Goal: Check status: Check status

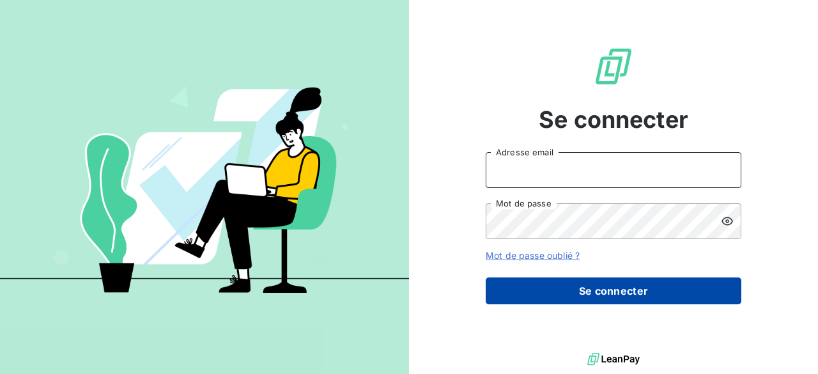
type input "[PERSON_NAME][EMAIL_ADDRESS][DOMAIN_NAME]"
click at [577, 284] on button "Se connecter" at bounding box center [614, 290] width 256 height 27
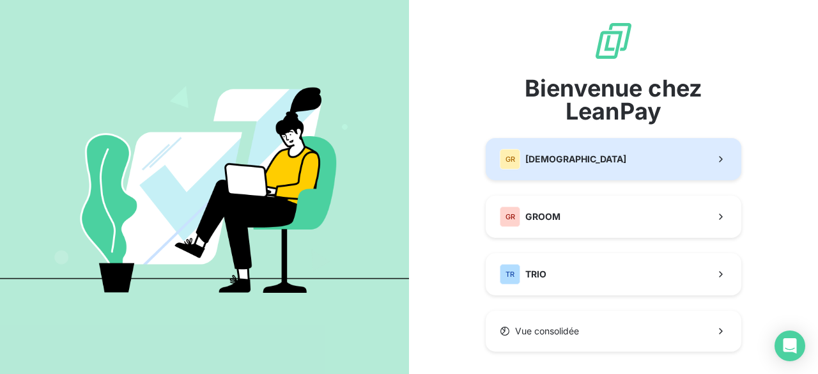
click at [541, 153] on span "[DEMOGRAPHIC_DATA]" at bounding box center [575, 159] width 101 height 13
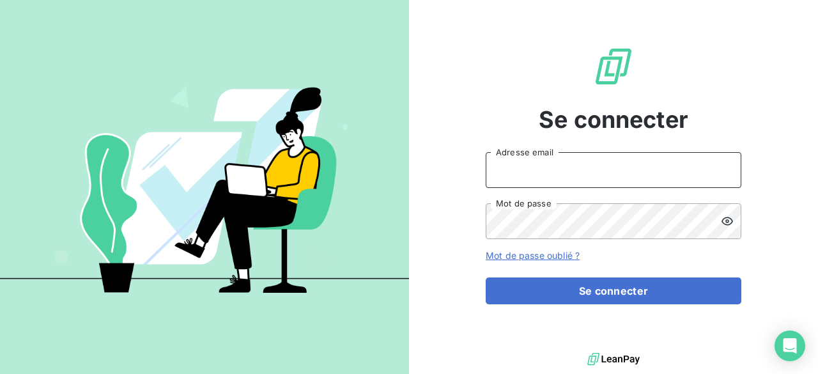
type input "[PERSON_NAME][EMAIL_ADDRESS][DOMAIN_NAME]"
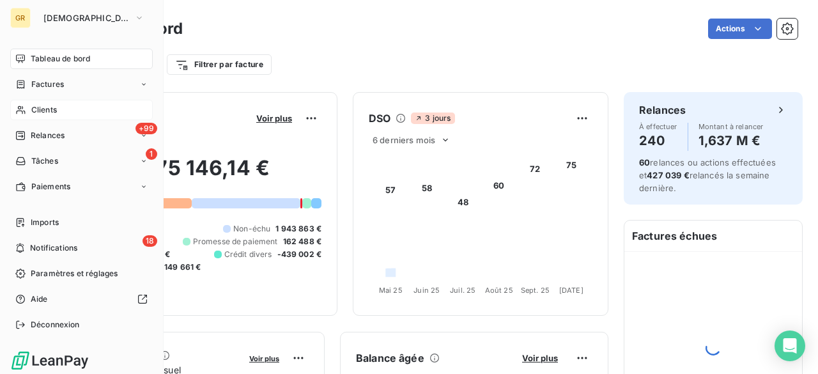
click at [67, 114] on div "Clients" at bounding box center [81, 110] width 143 height 20
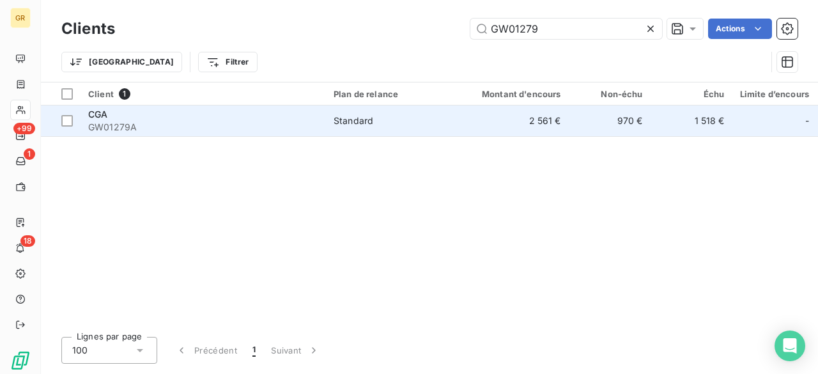
type input "GW01279"
click at [249, 111] on div "CGA" at bounding box center [203, 114] width 230 height 13
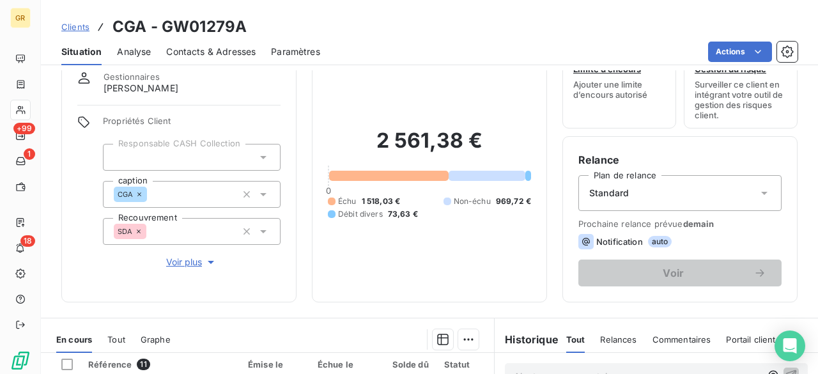
scroll to position [192, 0]
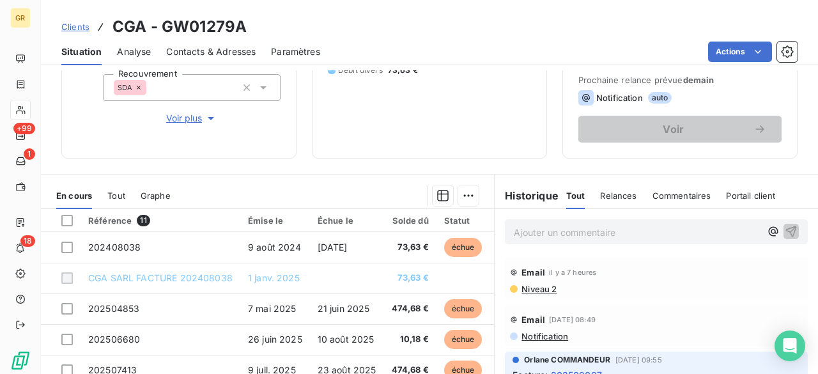
click at [123, 192] on span "Tout" at bounding box center [116, 195] width 18 height 10
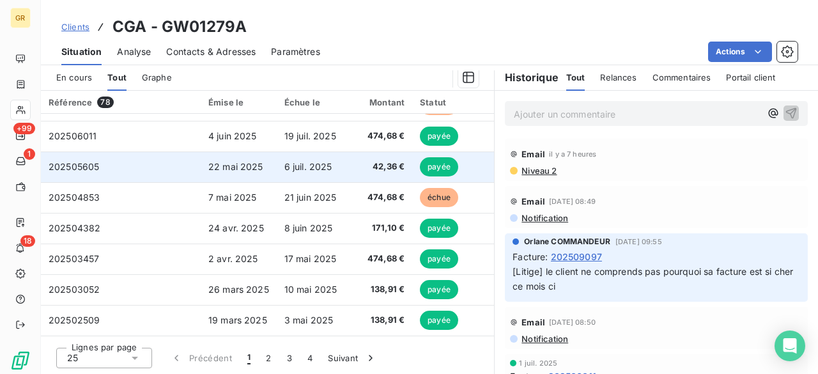
scroll to position [320, 0]
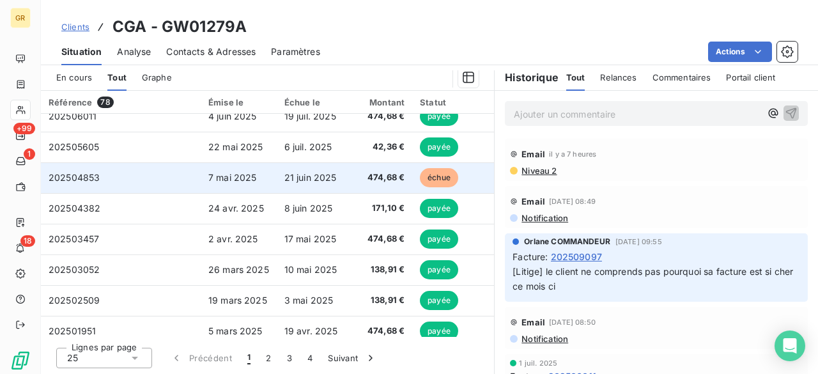
click at [254, 186] on td "7 mai 2025" at bounding box center [239, 177] width 76 height 31
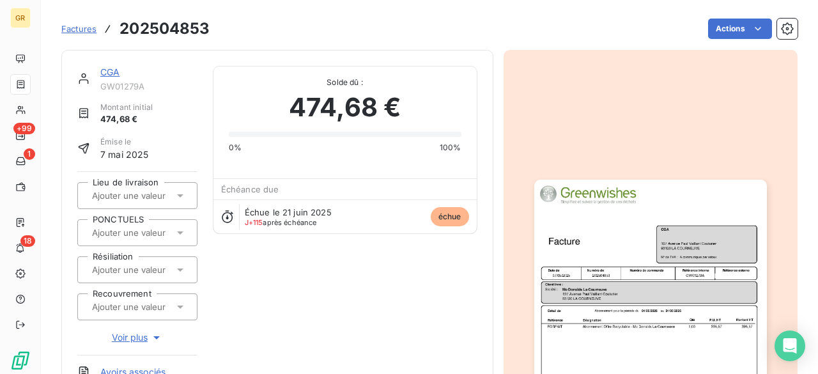
click at [573, 216] on img "button" at bounding box center [650, 344] width 233 height 329
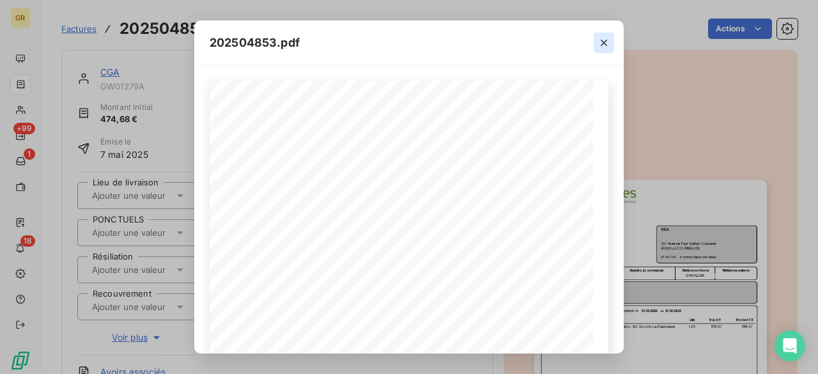
drag, startPoint x: 610, startPoint y: 36, endPoint x: 570, endPoint y: 47, distance: 41.1
click at [610, 36] on button "button" at bounding box center [604, 43] width 20 height 20
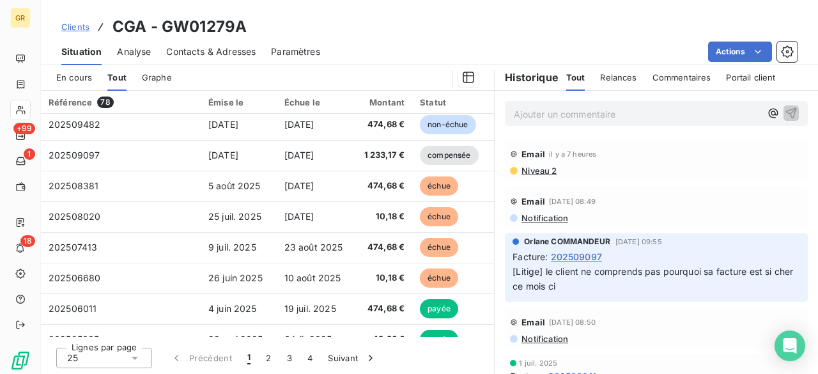
scroll to position [128, 0]
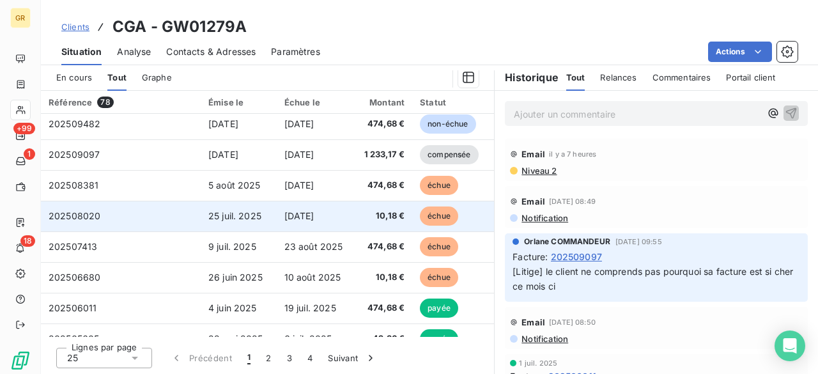
click at [258, 221] on td "25 juil. 2025" at bounding box center [239, 216] width 76 height 31
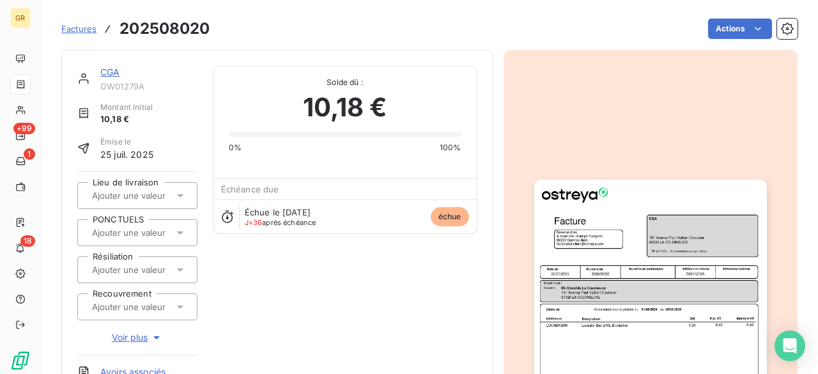
click at [587, 231] on img "button" at bounding box center [650, 344] width 233 height 329
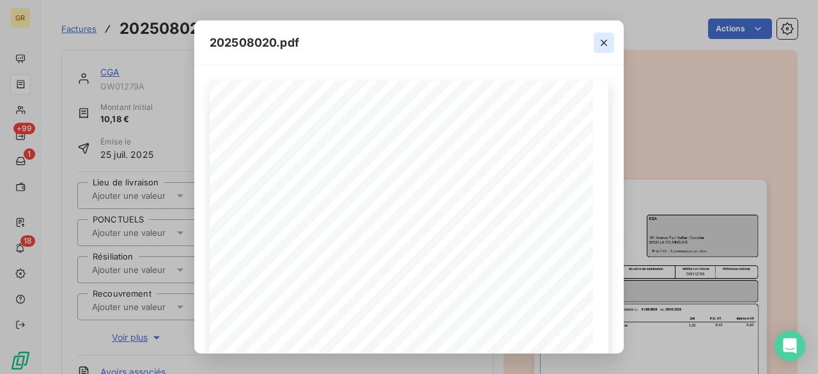
click at [598, 35] on button "button" at bounding box center [604, 43] width 20 height 20
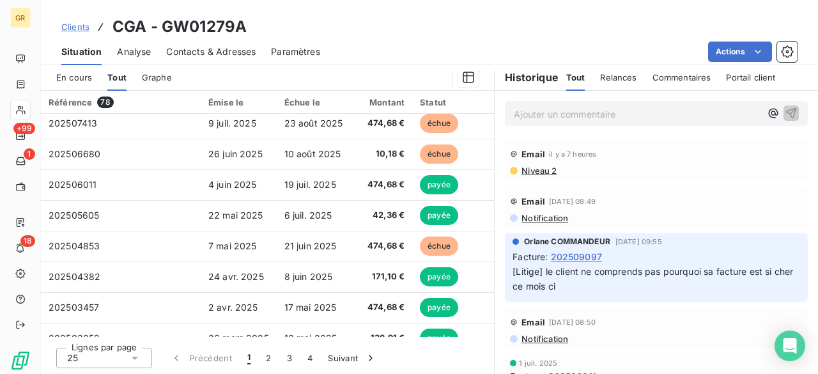
scroll to position [256, 0]
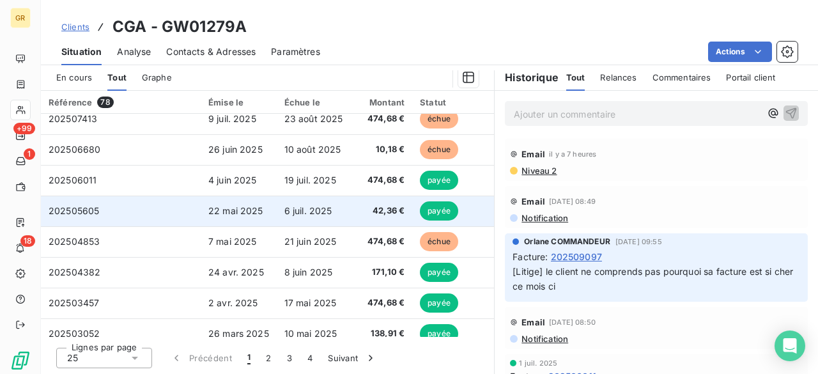
click at [264, 209] on td "22 mai 2025" at bounding box center [239, 211] width 76 height 31
